Goal: Transaction & Acquisition: Purchase product/service

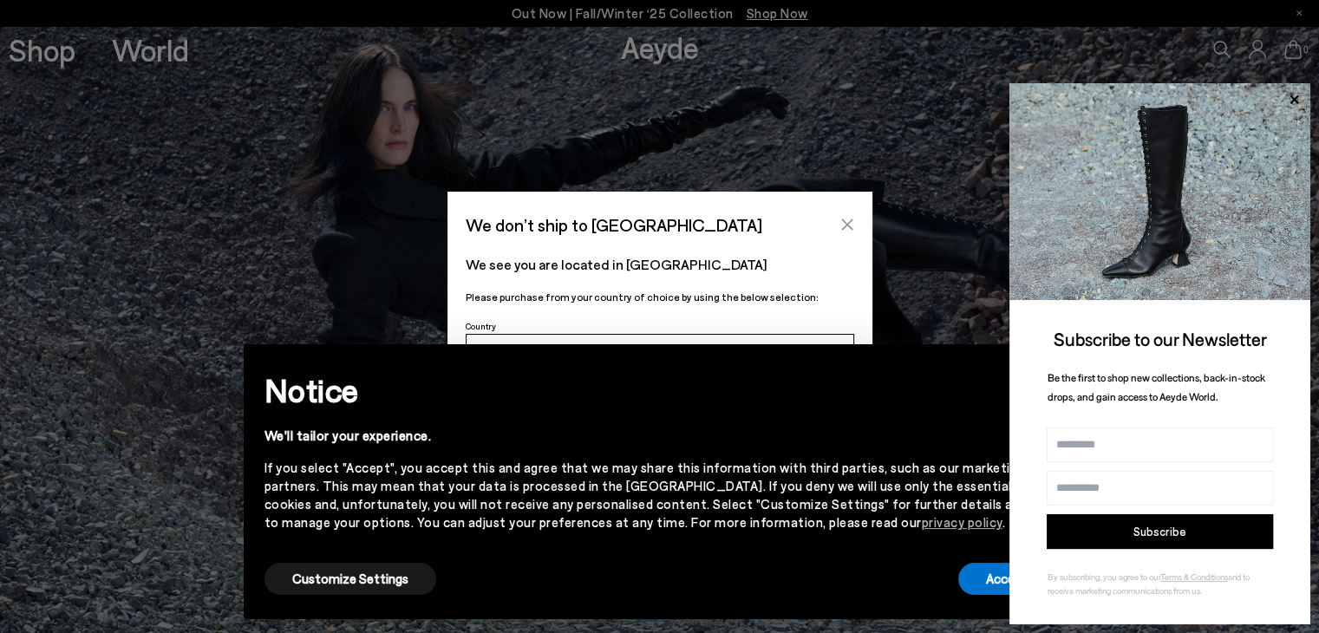
click at [848, 218] on icon "Close" at bounding box center [847, 225] width 14 height 14
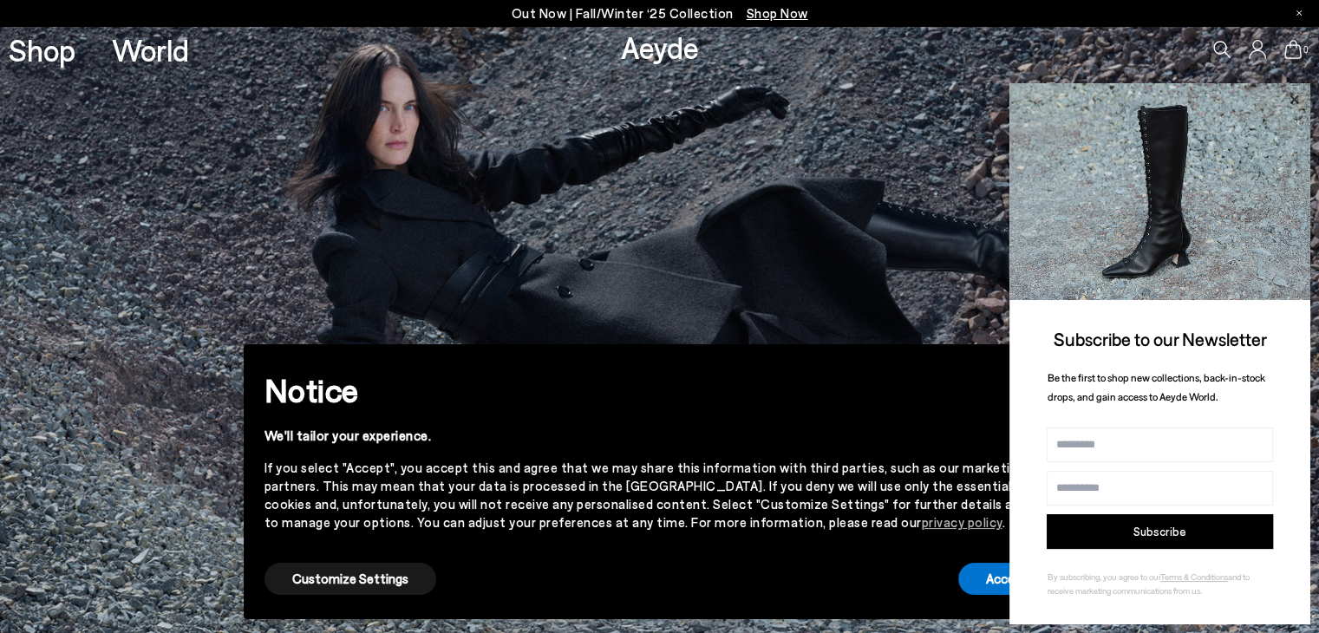
click at [1299, 103] on icon at bounding box center [1293, 99] width 23 height 23
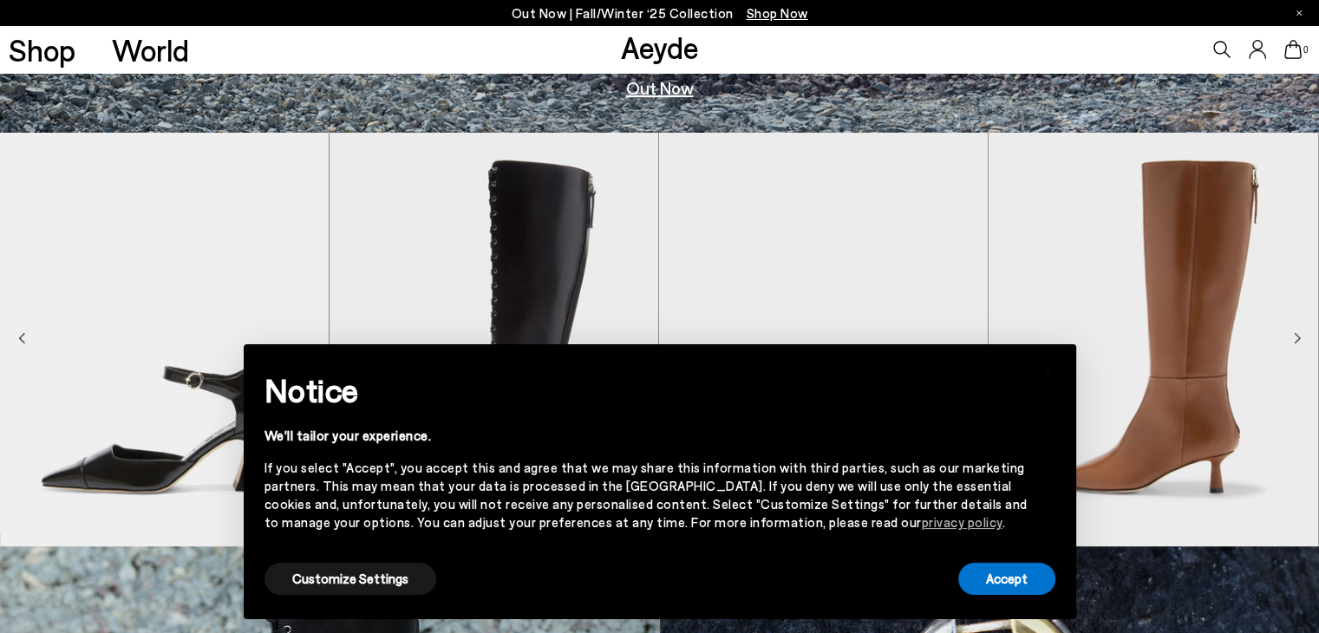
scroll to position [520, 0]
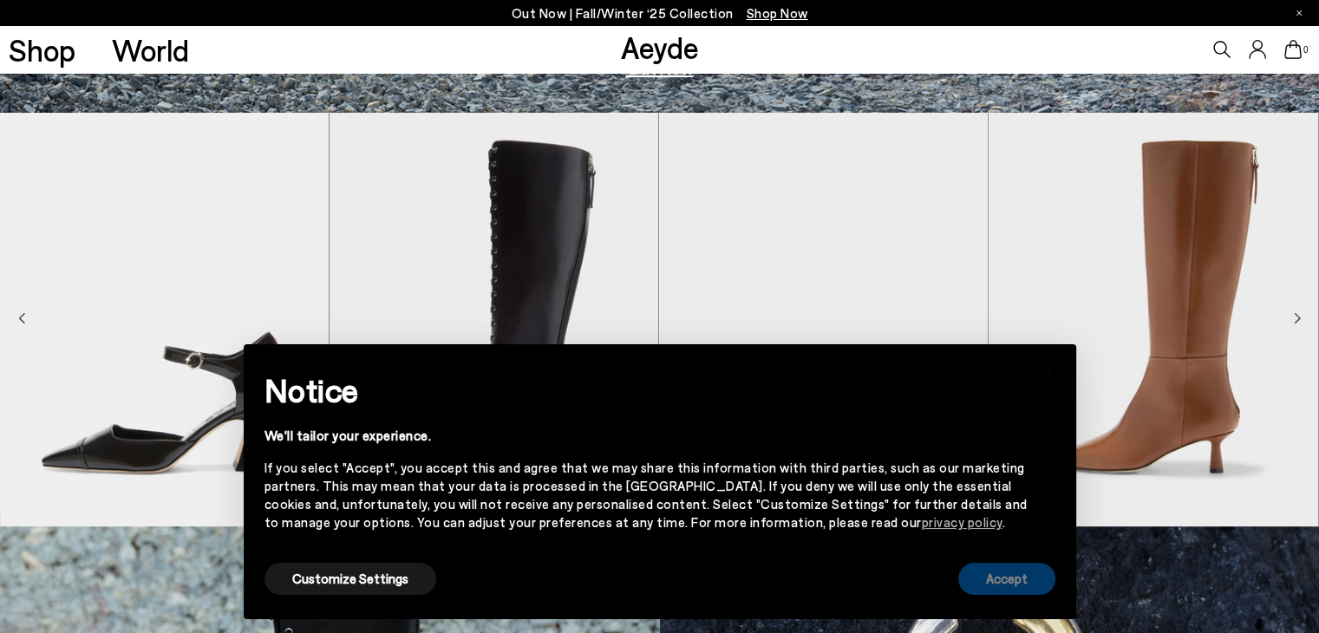
click at [977, 577] on button "Accept" at bounding box center [1006, 579] width 97 height 32
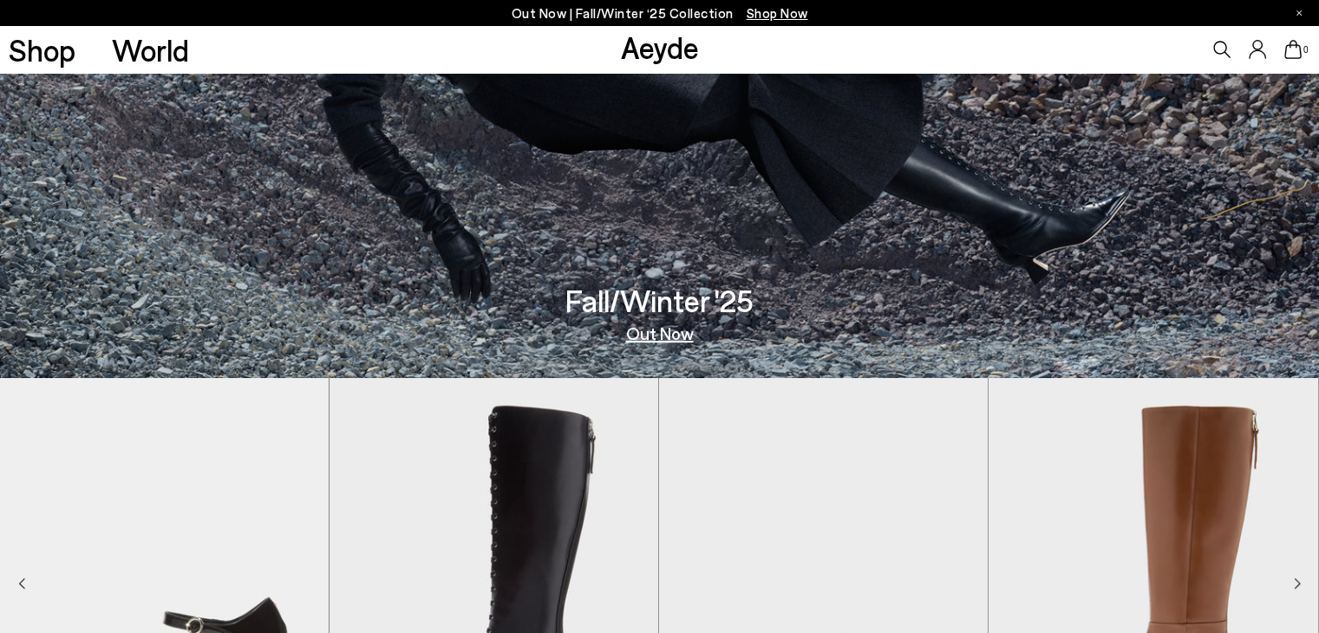
scroll to position [0, 0]
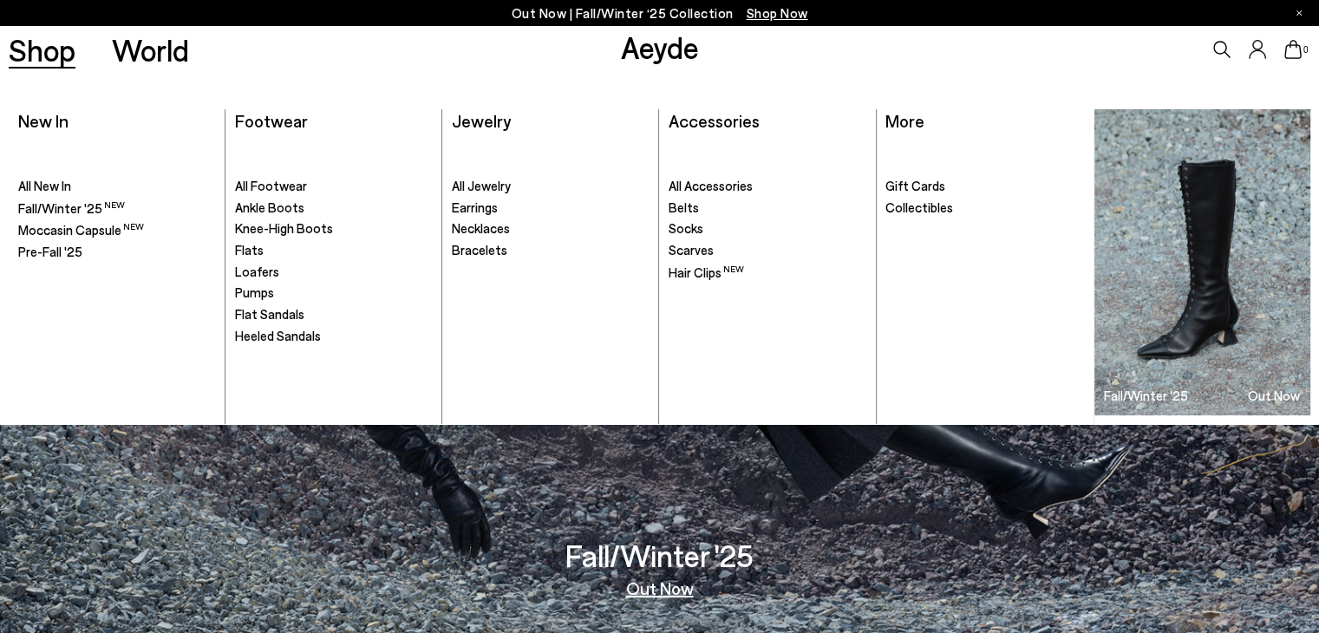
click at [55, 64] on link "Shop" at bounding box center [42, 50] width 67 height 30
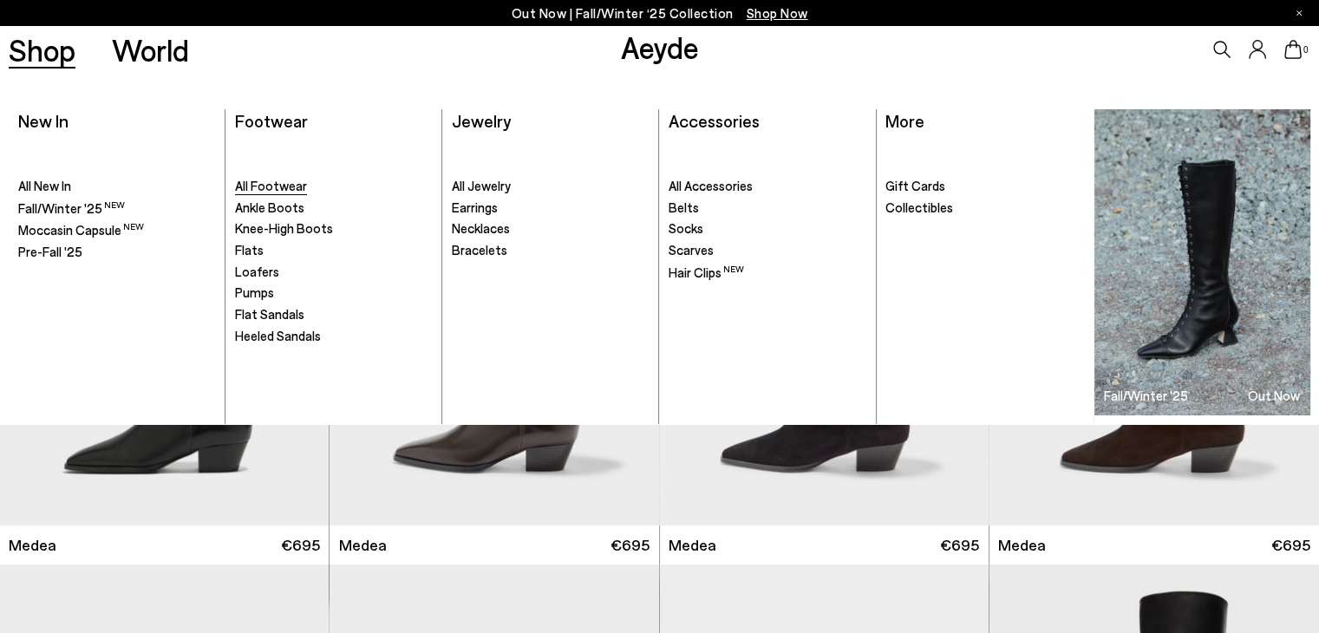
click at [269, 186] on span "All Footwear" at bounding box center [271, 186] width 72 height 16
